Goal: Task Accomplishment & Management: Manage account settings

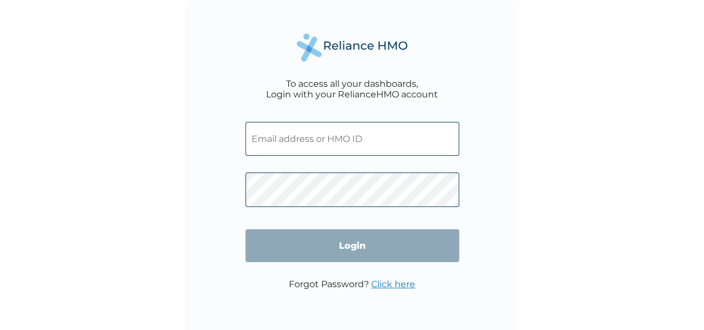
click at [167, 314] on div "To access all your dashboards, Login with your RelianceHMO account Login Forgot…" at bounding box center [352, 165] width 704 height 330
click at [348, 151] on input "text" at bounding box center [352, 139] width 214 height 34
type input "b.uleh@protenintl.com"
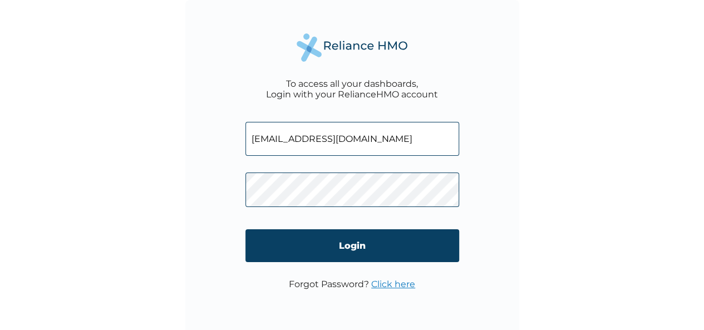
click input "Login" at bounding box center [352, 245] width 214 height 33
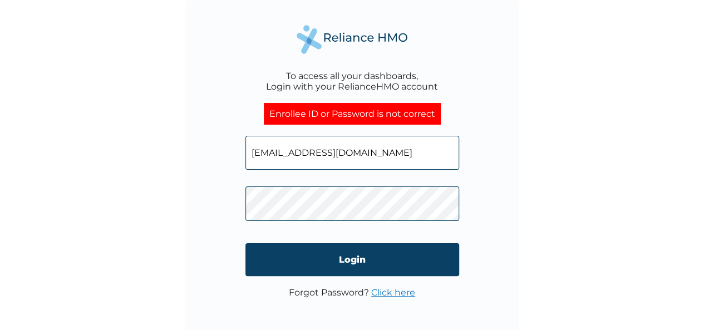
click at [353, 151] on input "b.uleh@protenintl.com" at bounding box center [352, 153] width 214 height 34
paste input "PNG/10089/A"
type input "PNG/10089/A"
click input "Login" at bounding box center [352, 259] width 214 height 33
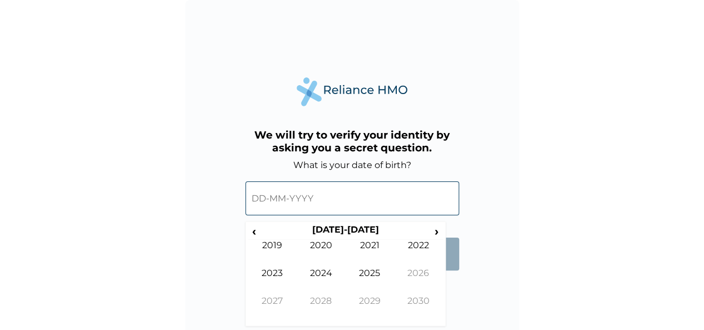
click at [345, 196] on input "text" at bounding box center [352, 198] width 214 height 34
click at [254, 233] on span "‹" at bounding box center [254, 231] width 12 height 14
click at [255, 233] on span "‹" at bounding box center [254, 231] width 12 height 14
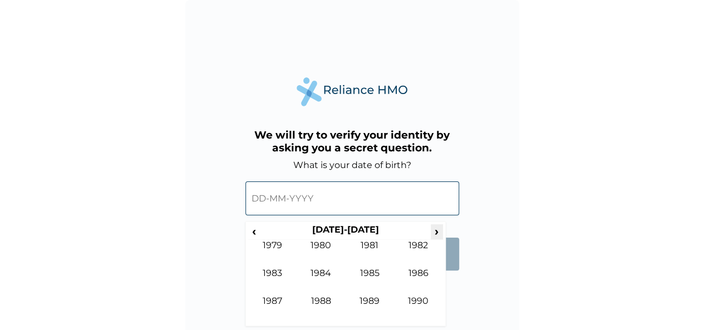
click at [438, 228] on span "›" at bounding box center [437, 231] width 12 height 14
click at [273, 299] on td "1997" at bounding box center [272, 309] width 49 height 28
click at [261, 300] on td "Sep" at bounding box center [272, 309] width 49 height 28
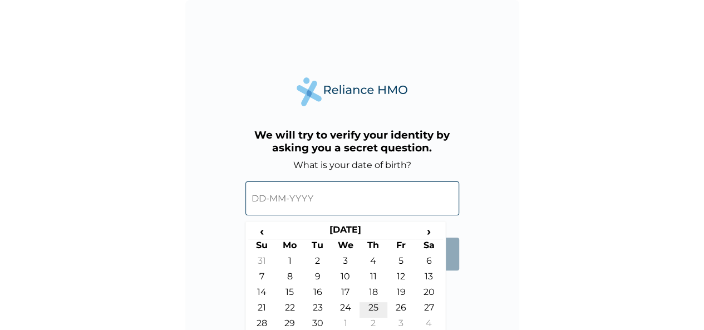
click at [374, 303] on td "25" at bounding box center [373, 310] width 28 height 16
type input "[DATE]"
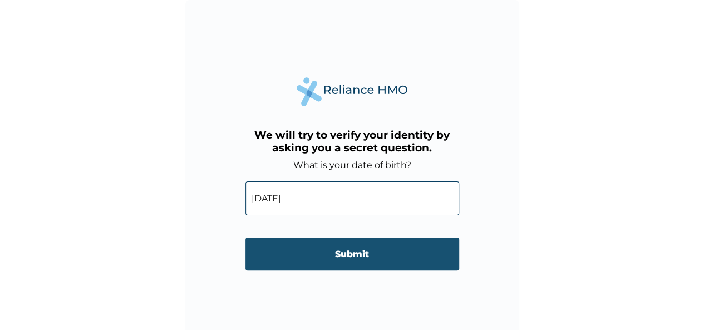
click at [340, 257] on input "Submit" at bounding box center [352, 254] width 214 height 33
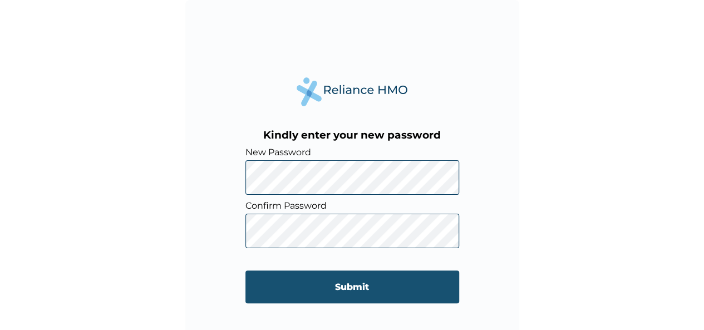
click at [373, 292] on input "Submit" at bounding box center [352, 286] width 214 height 33
